Goal: Find specific page/section: Find specific page/section

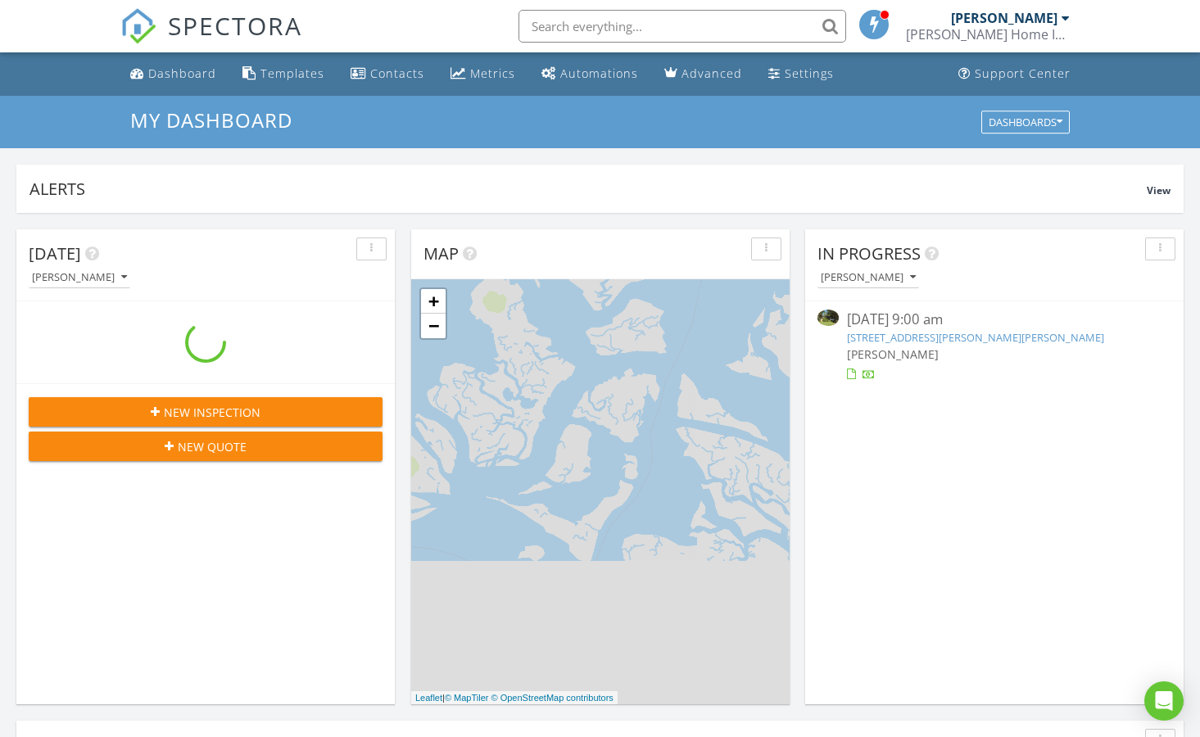
scroll to position [1491, 1201]
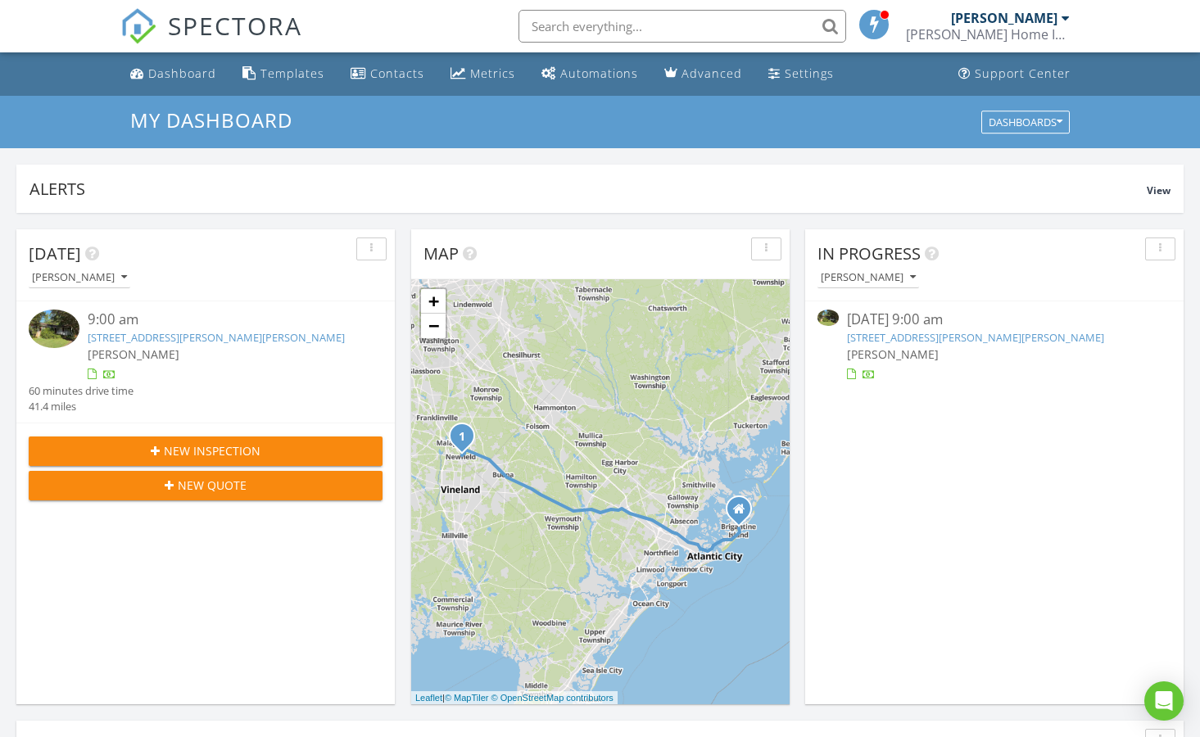
click at [957, 335] on link "[STREET_ADDRESS][PERSON_NAME][PERSON_NAME]" at bounding box center [975, 337] width 257 height 15
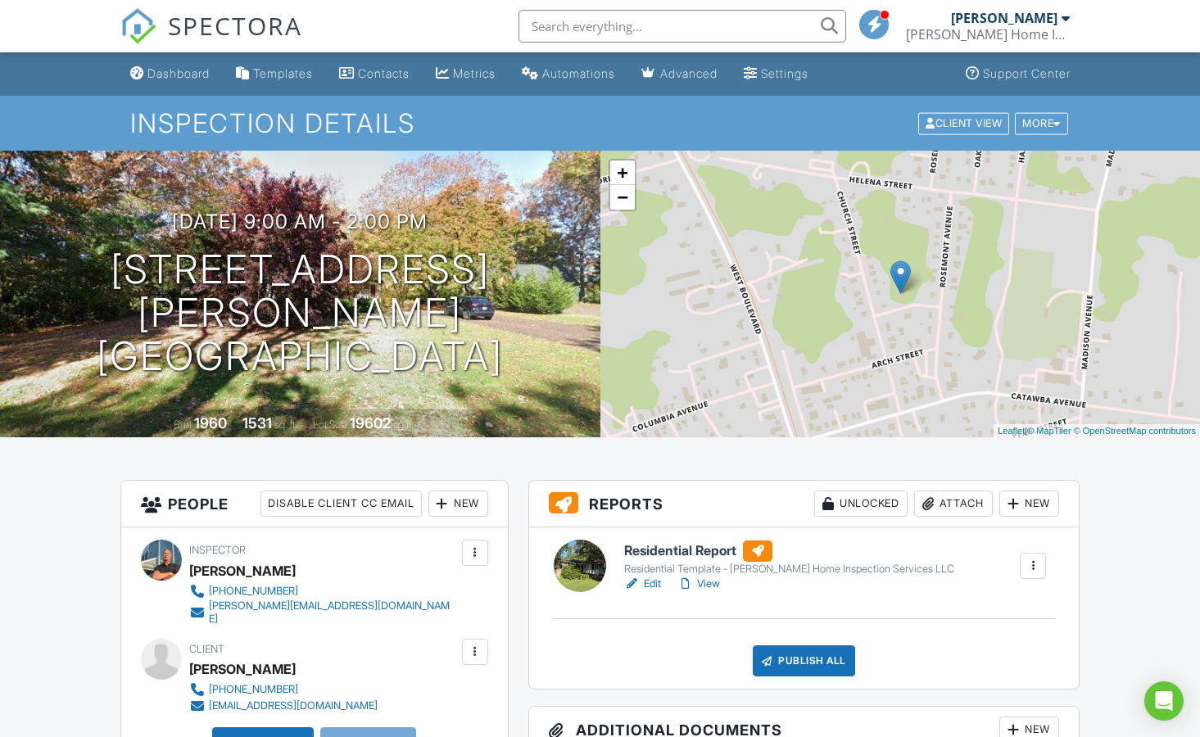
click at [673, 545] on h6 "Residential Report" at bounding box center [789, 551] width 330 height 21
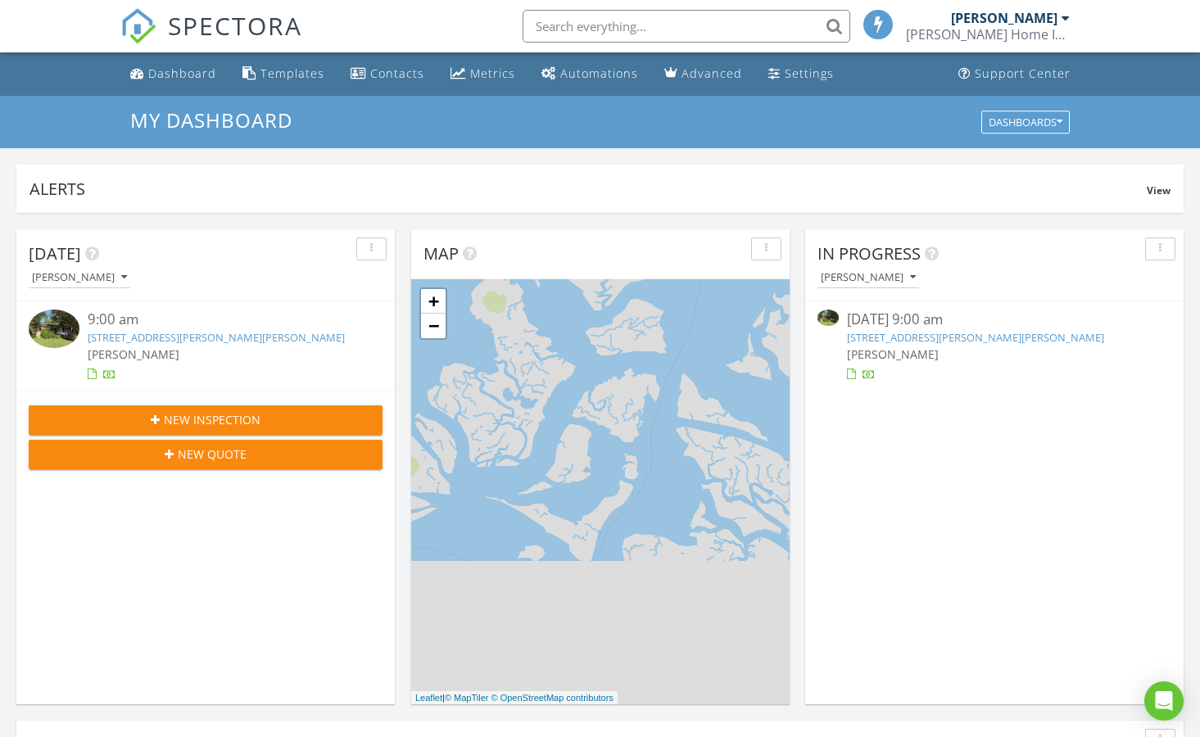
scroll to position [1491, 1201]
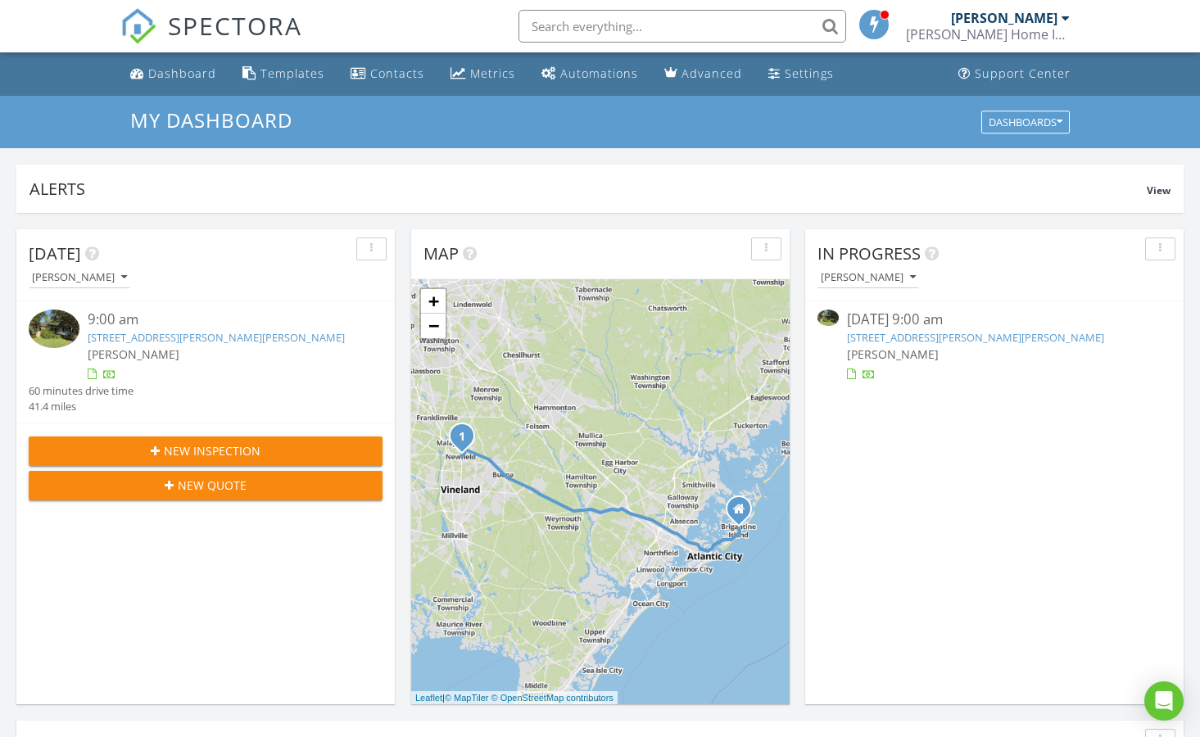
click at [938, 335] on link "104 Conwell Ave, Newfield, NJ 08344" at bounding box center [975, 337] width 257 height 15
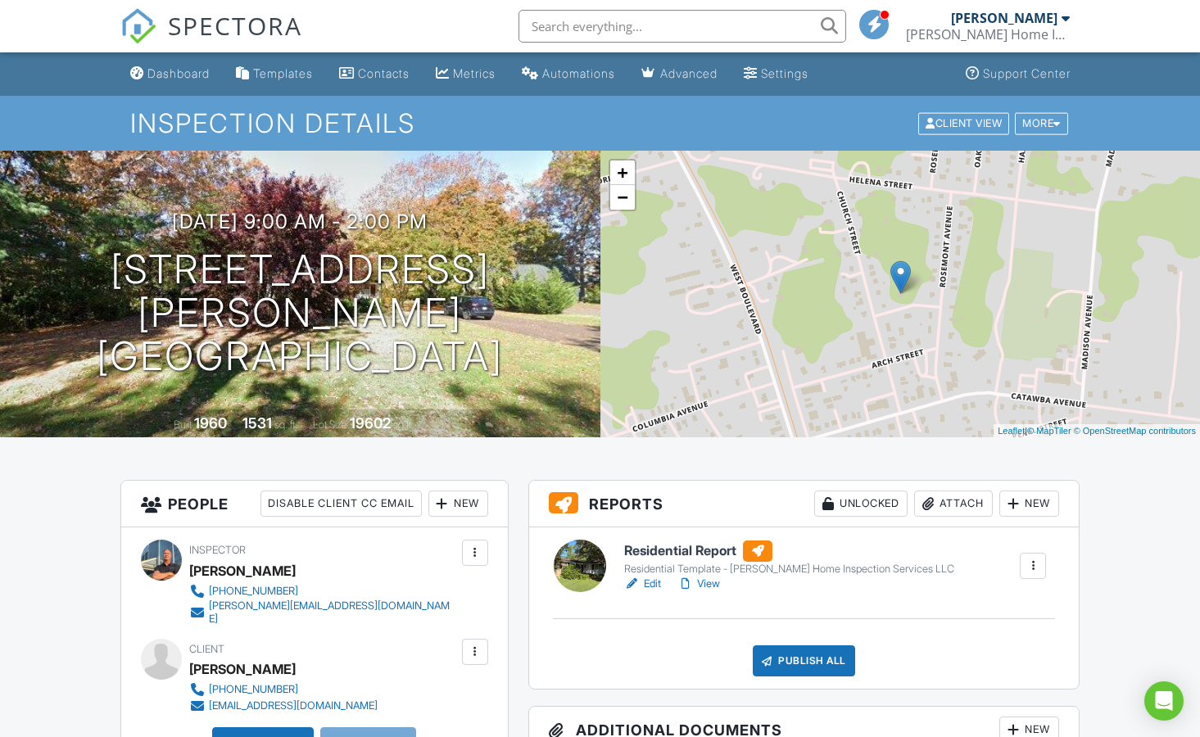
click at [670, 547] on h6 "Residential Report" at bounding box center [789, 551] width 330 height 21
